Goal: Communication & Community: Answer question/provide support

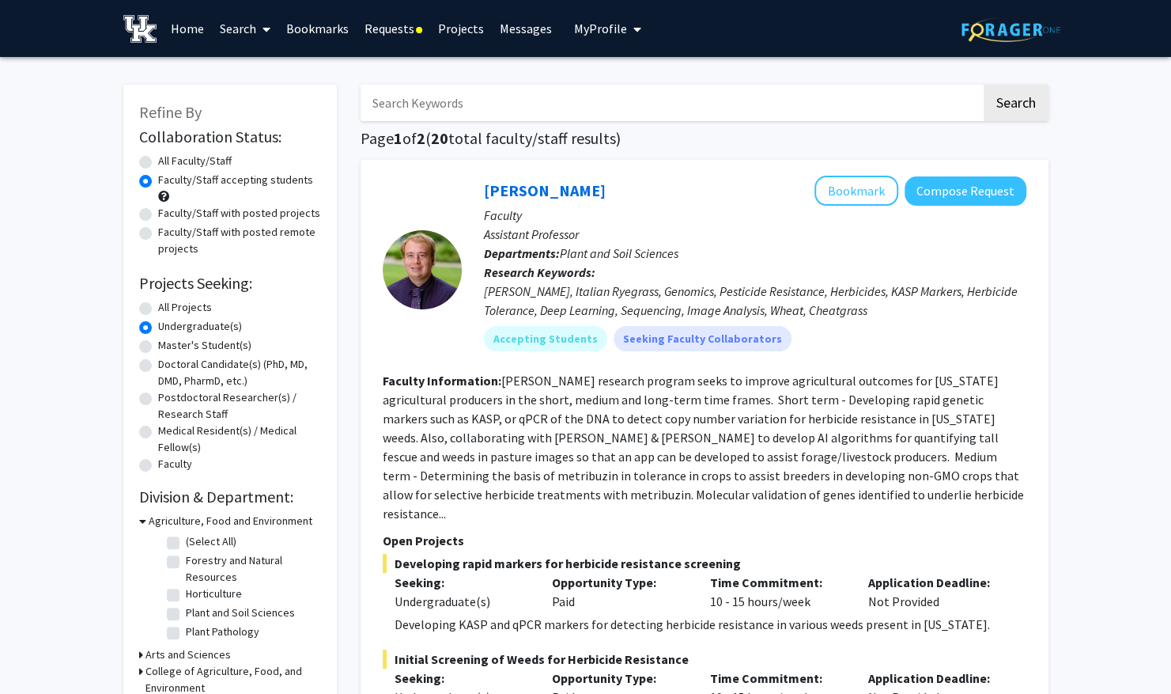
click at [392, 47] on link "Requests" at bounding box center [394, 28] width 74 height 55
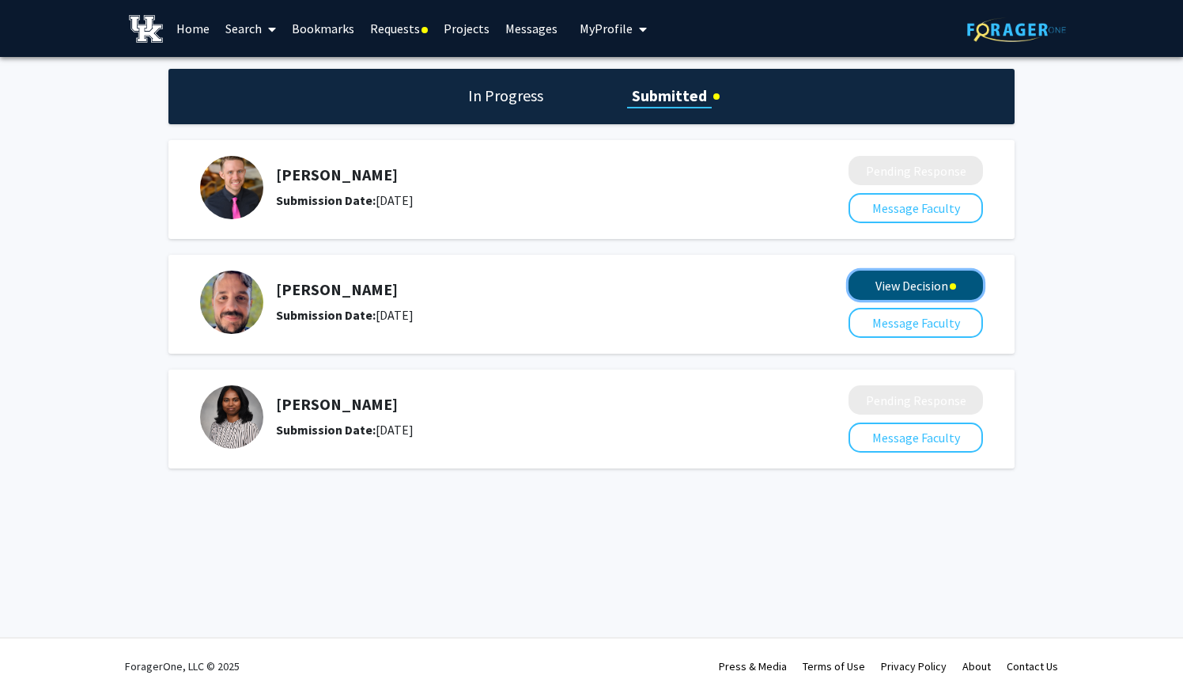
click at [909, 291] on button "View Decision" at bounding box center [916, 284] width 134 height 29
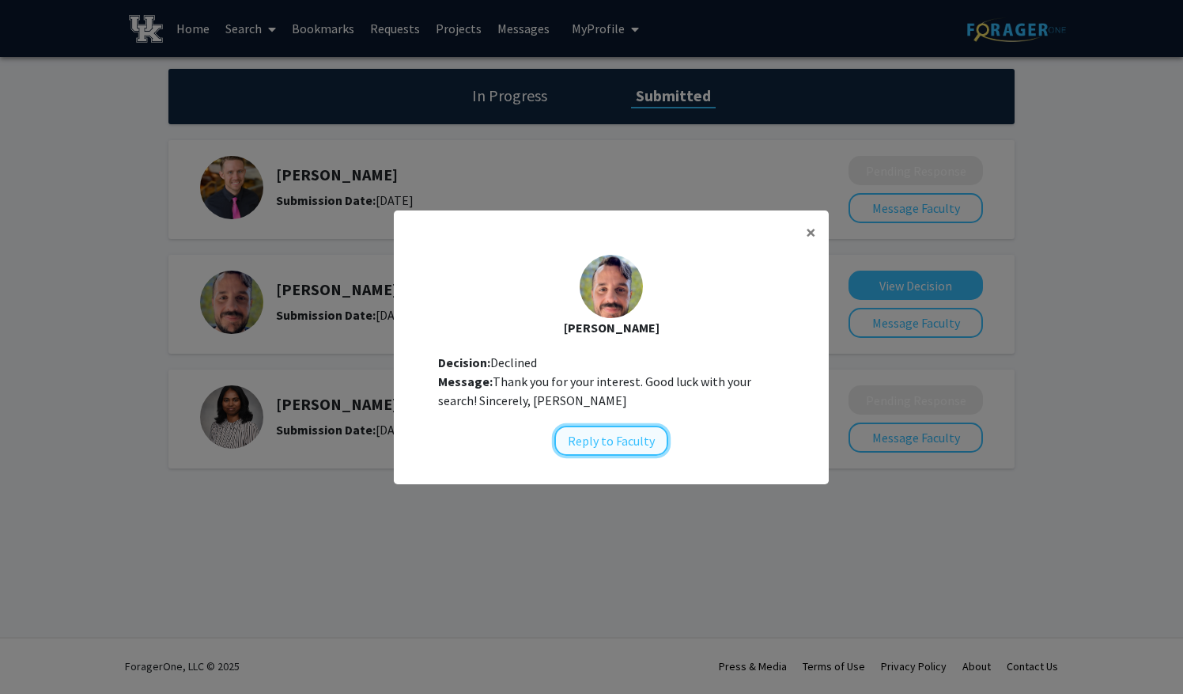
click at [642, 438] on button "Reply to Faculty" at bounding box center [611, 440] width 114 height 30
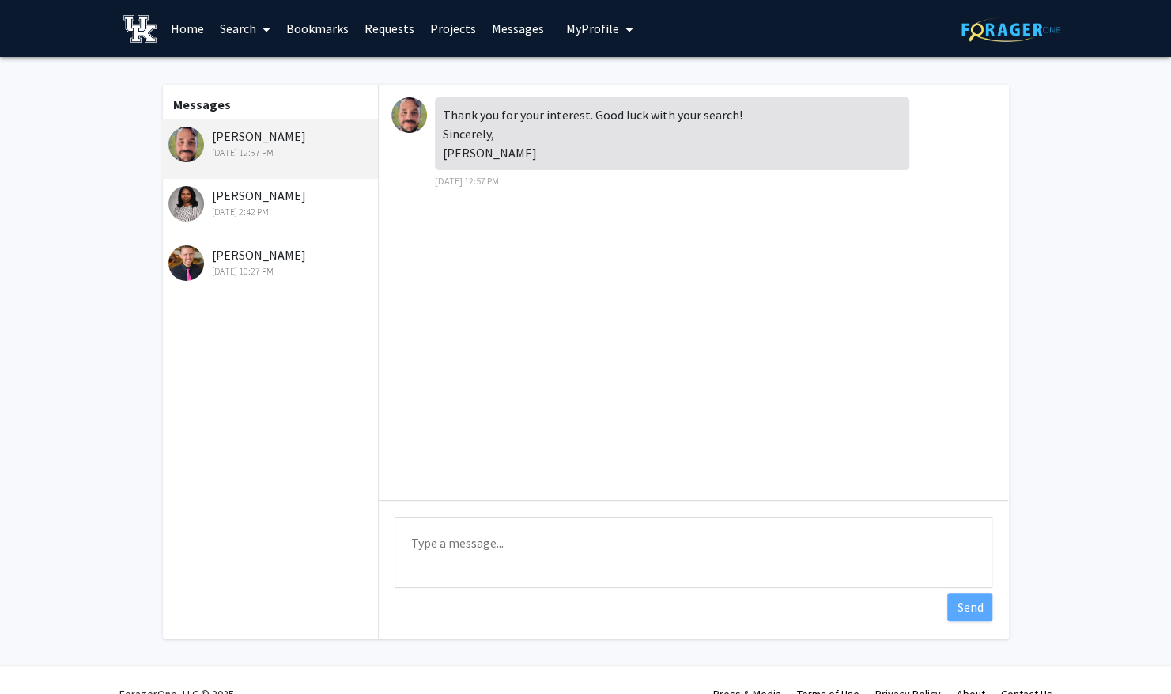
click at [320, 202] on div "[PERSON_NAME] [DATE] 2:42 PM" at bounding box center [271, 202] width 206 height 33
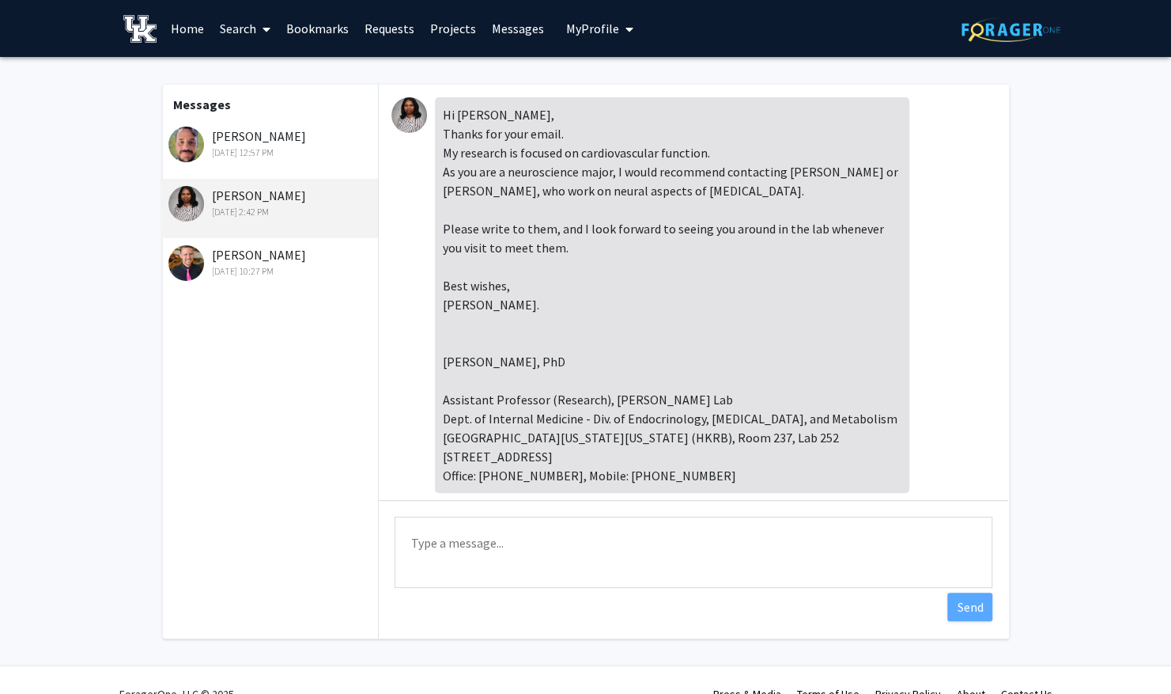
click at [321, 250] on div "[PERSON_NAME] [DATE] 10:27 PM" at bounding box center [271, 261] width 206 height 33
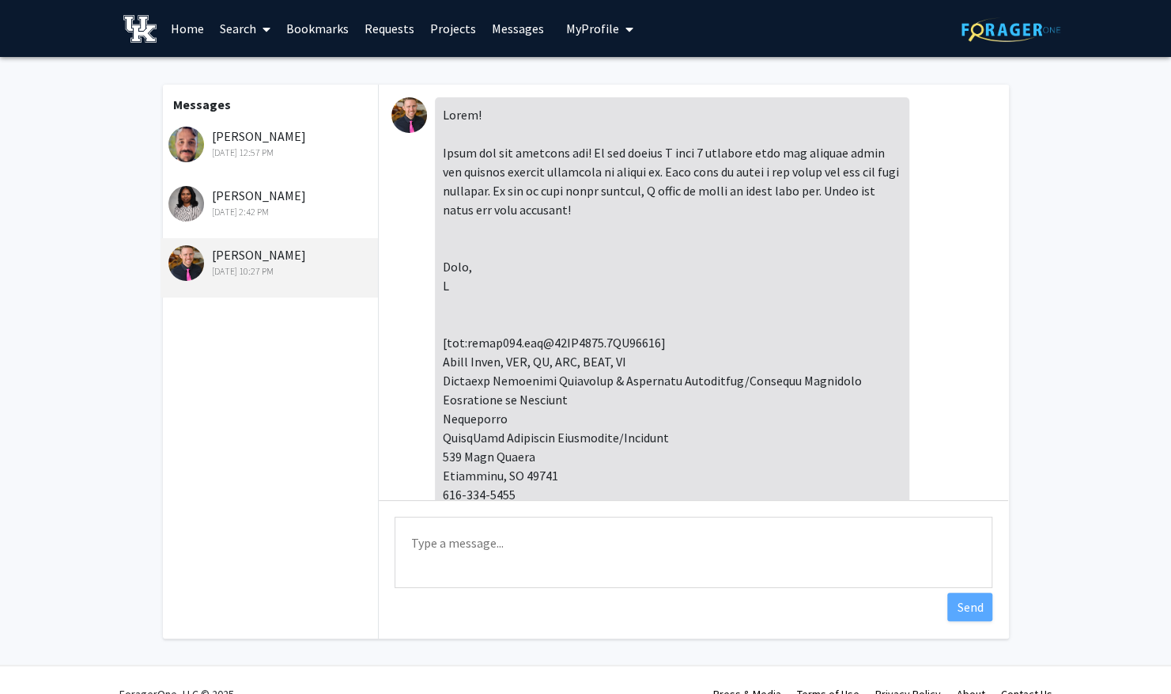
scroll to position [362, 0]
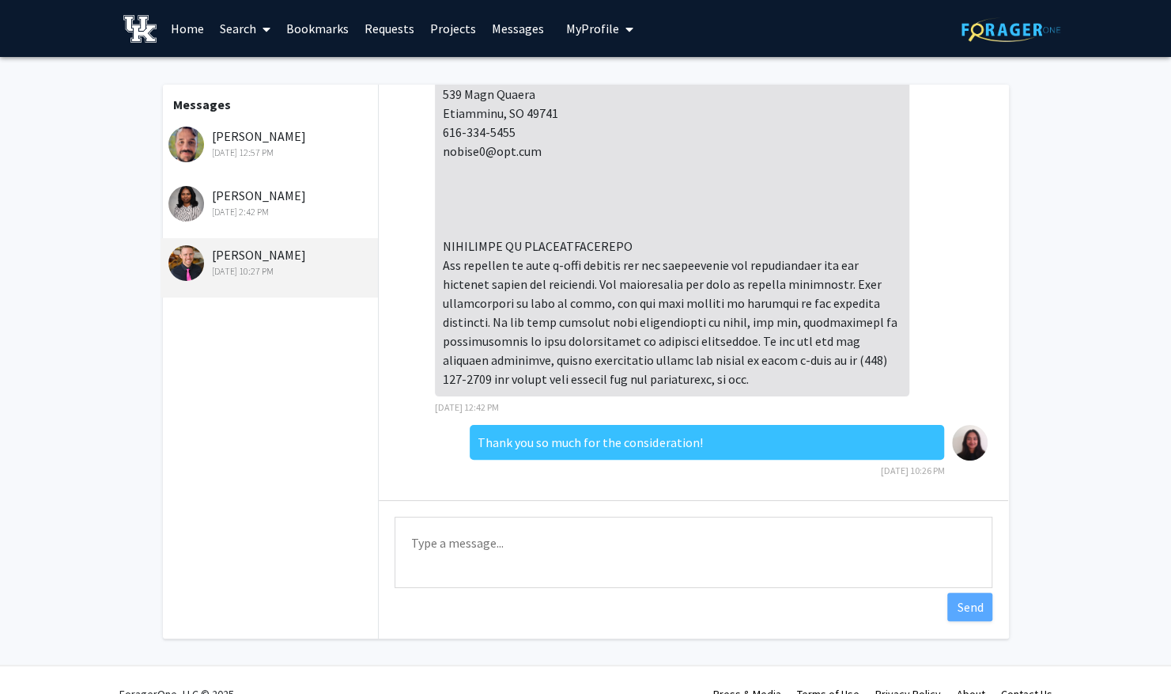
click at [198, 28] on link "Home" at bounding box center [187, 28] width 49 height 55
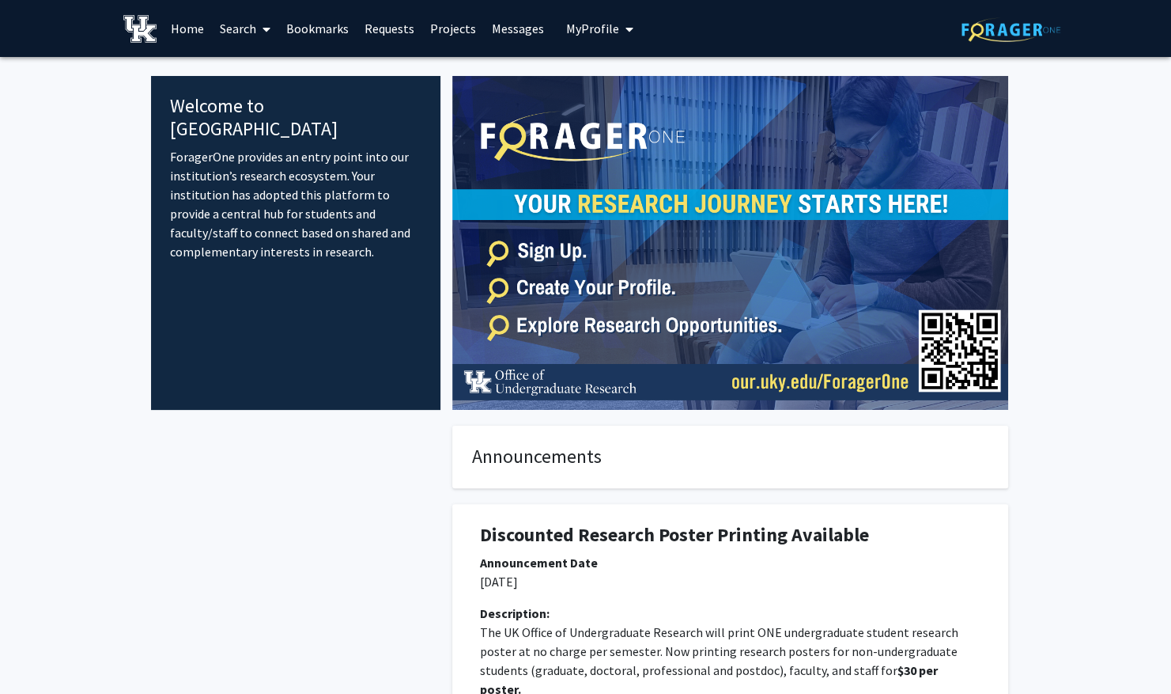
click at [572, 35] on span "My Profile" at bounding box center [592, 29] width 53 height 16
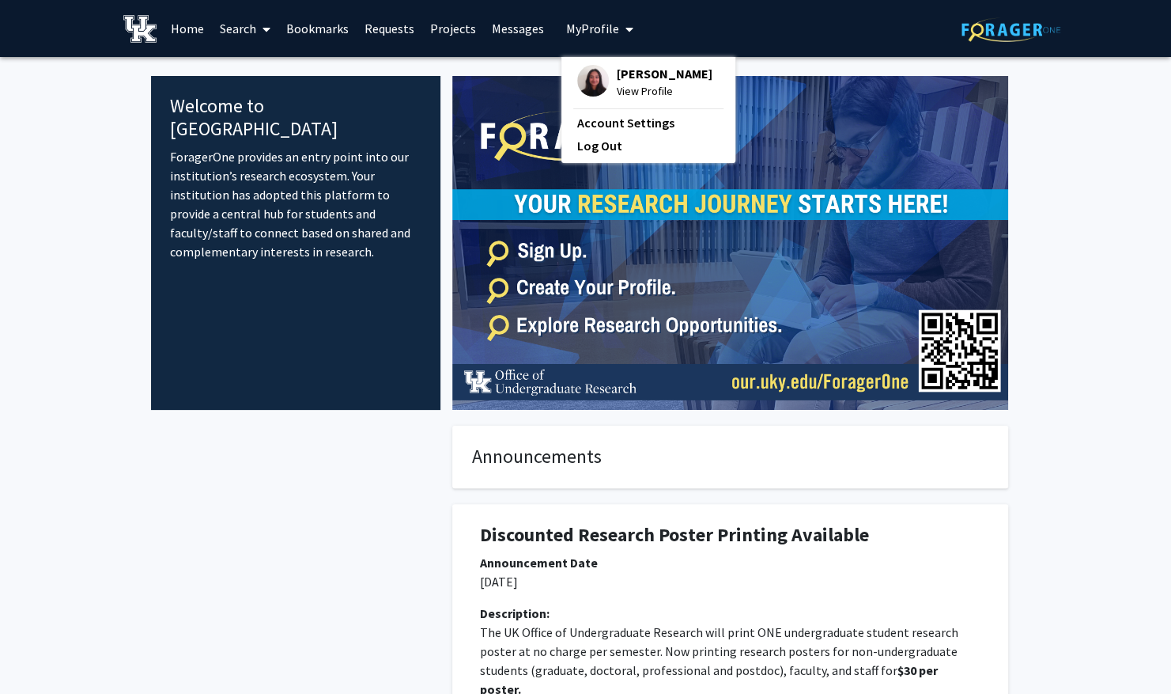
click at [524, 35] on link "Messages" at bounding box center [518, 28] width 68 height 55
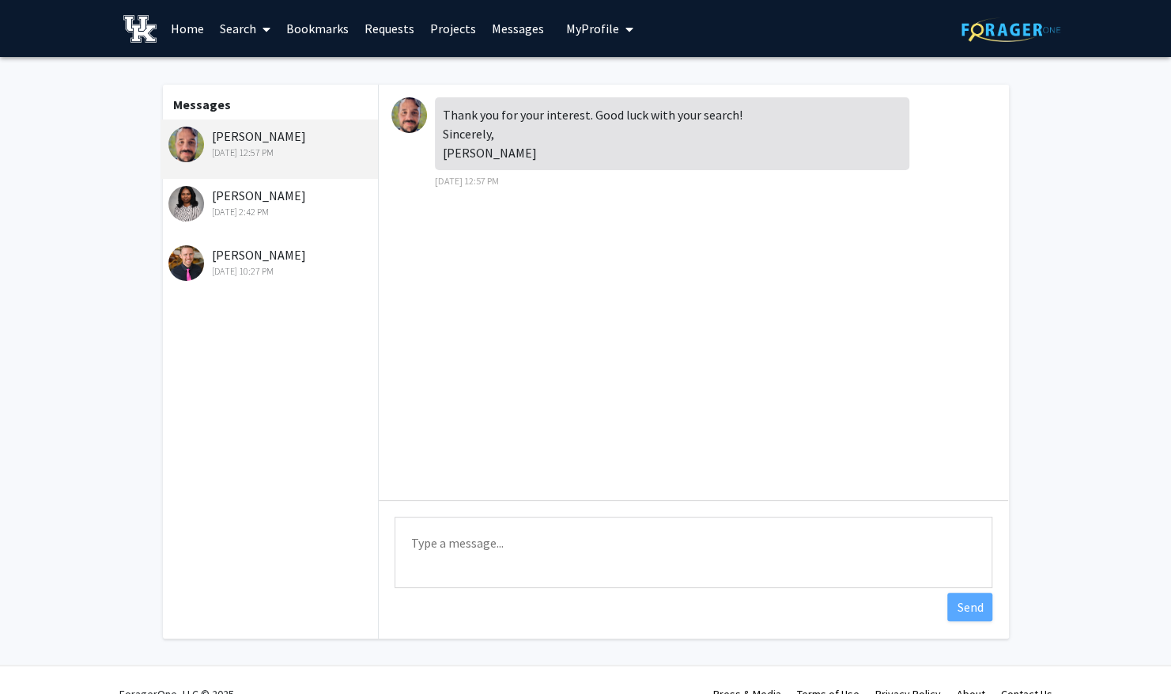
click at [312, 28] on link "Bookmarks" at bounding box center [317, 28] width 78 height 55
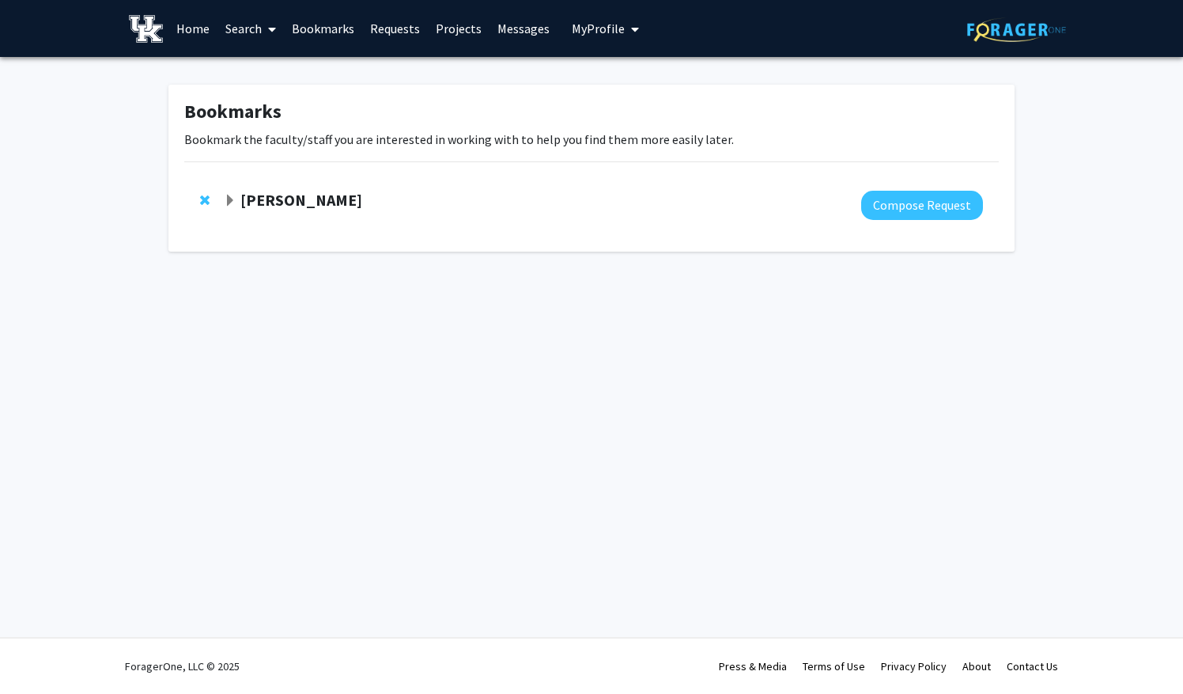
click at [266, 204] on strong "[PERSON_NAME]" at bounding box center [301, 200] width 122 height 20
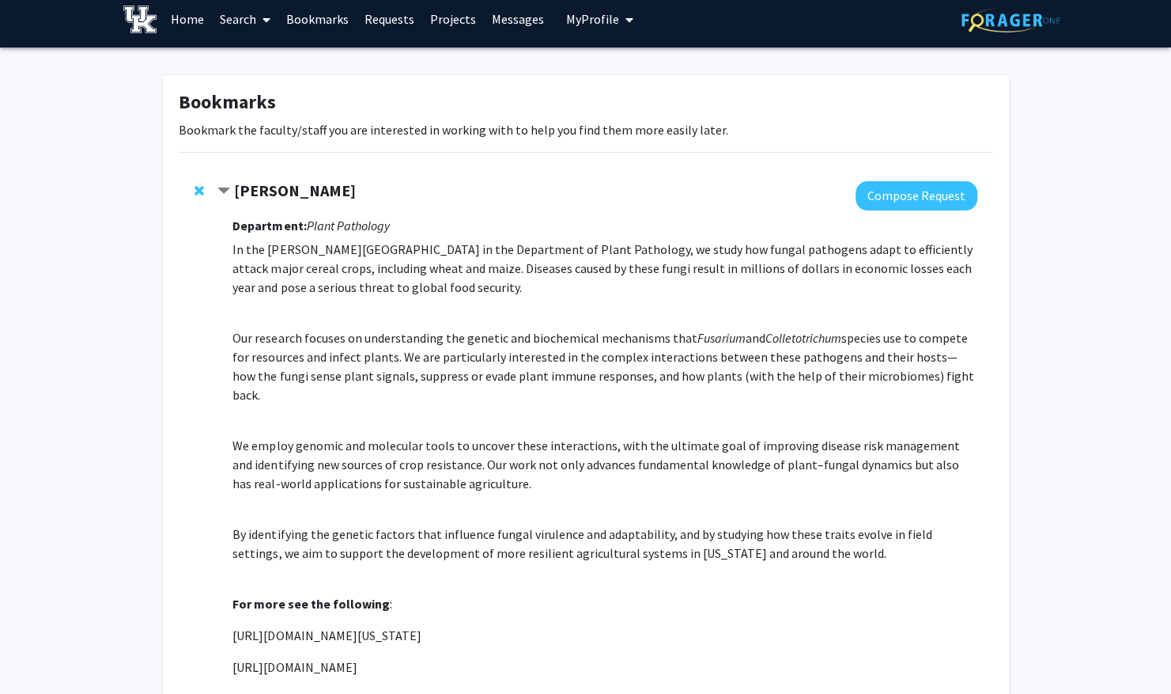
scroll to position [8, 0]
